Goal: Task Accomplishment & Management: Complete application form

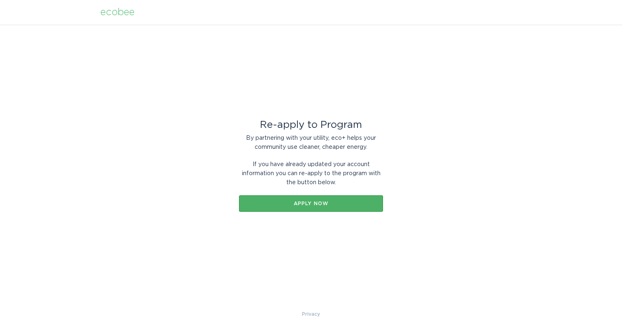
click at [305, 202] on div "Apply now" at bounding box center [311, 203] width 136 height 5
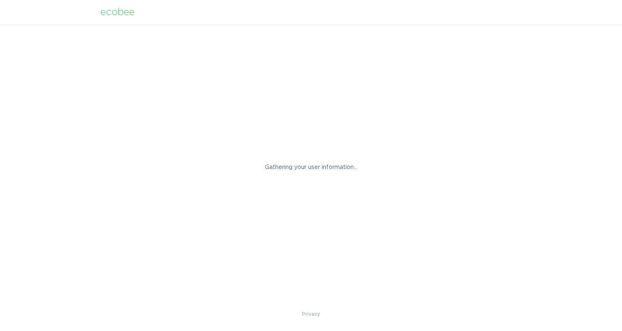
click at [116, 11] on div "ecobee" at bounding box center [117, 12] width 34 height 9
click at [120, 12] on div "ecobee" at bounding box center [117, 12] width 34 height 9
